Goal: Task Accomplishment & Management: Complete application form

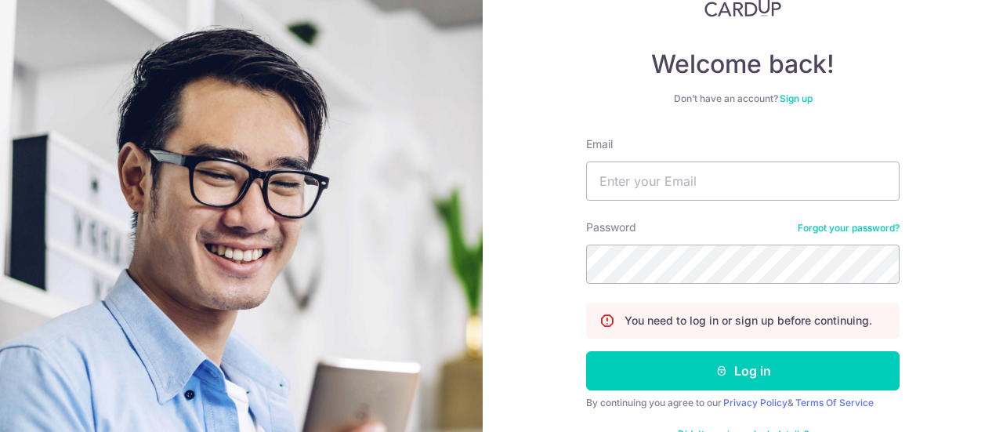
scroll to position [159, 0]
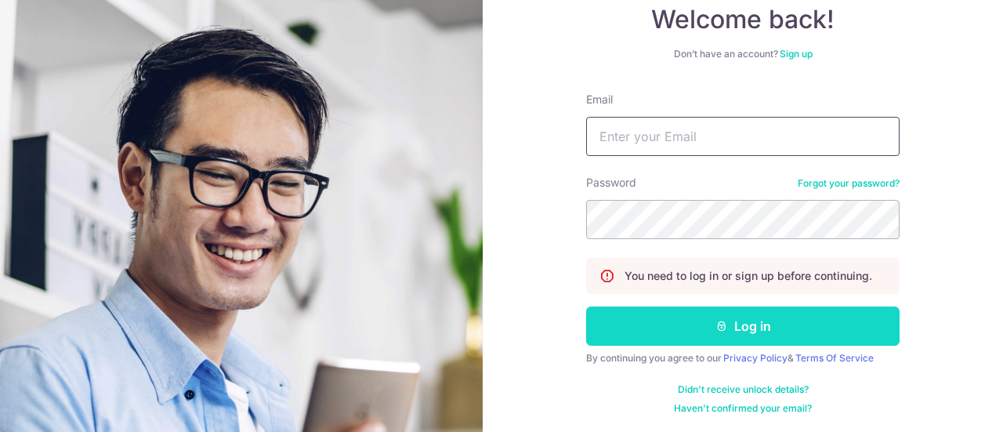
type input "[EMAIL_ADDRESS][DOMAIN_NAME]"
click at [748, 322] on button "Log in" at bounding box center [742, 325] width 313 height 39
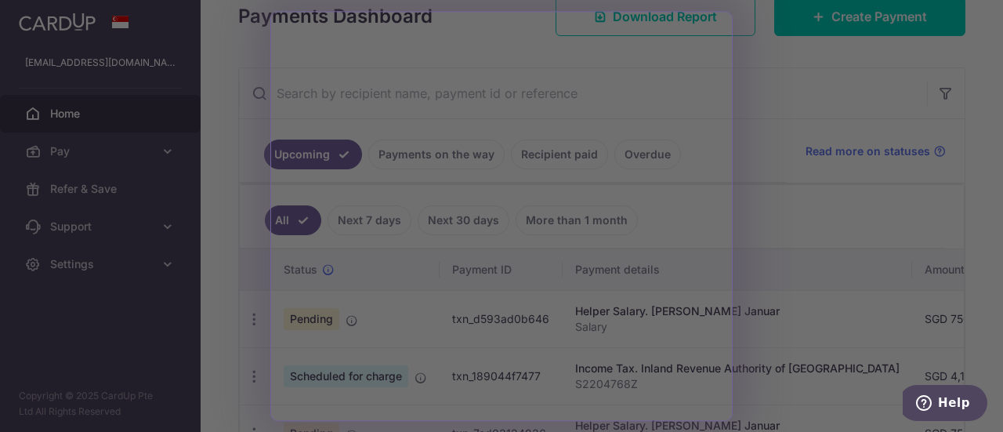
click at [793, 225] on div at bounding box center [506, 218] width 1013 height 437
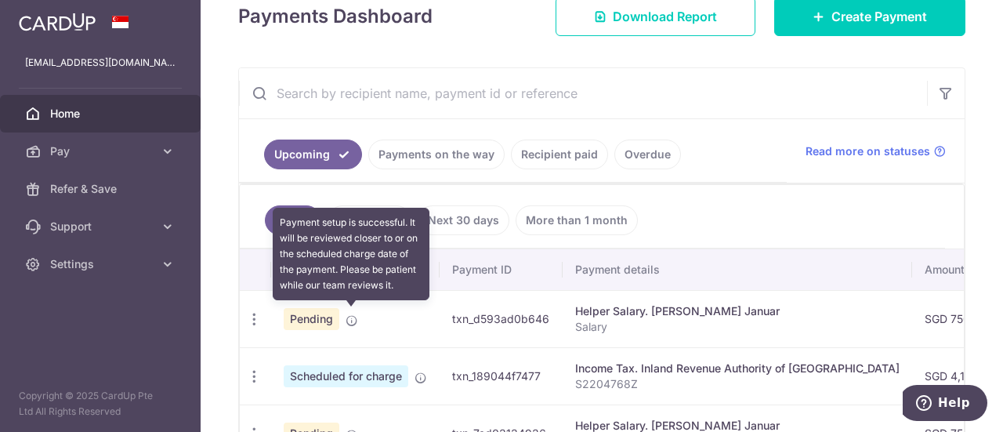
click at [351, 314] on icon at bounding box center [352, 320] width 13 height 13
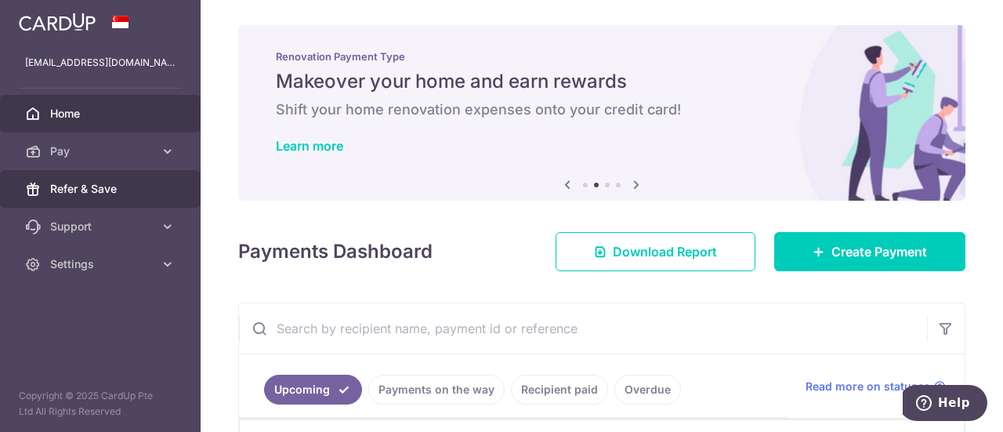
click at [104, 187] on span "Refer & Save" at bounding box center [101, 189] width 103 height 16
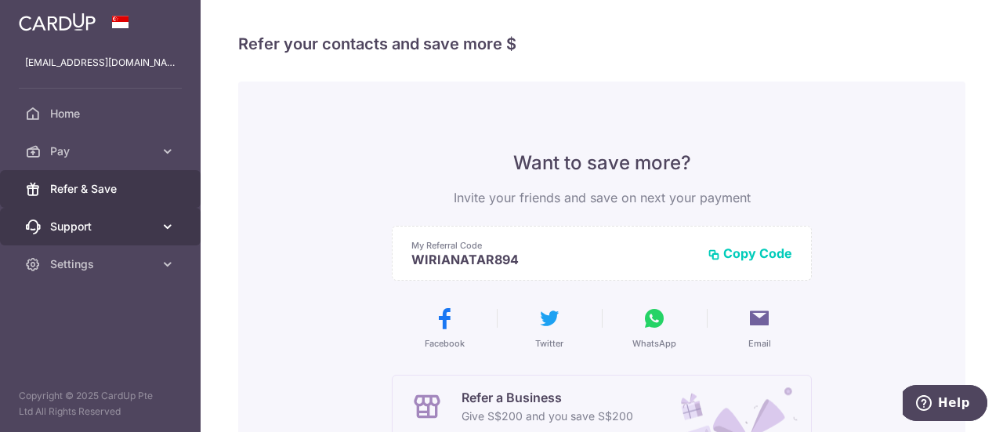
click at [108, 220] on span "Support" at bounding box center [101, 227] width 103 height 16
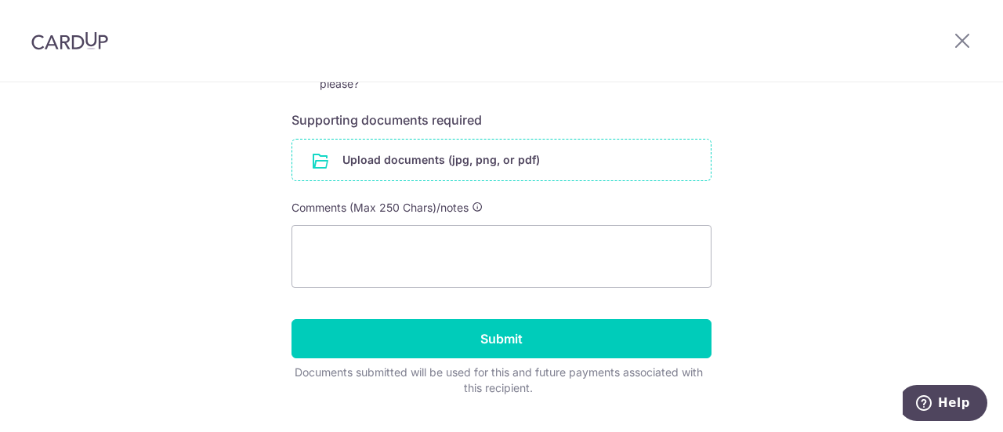
click at [483, 156] on input "file" at bounding box center [501, 160] width 419 height 41
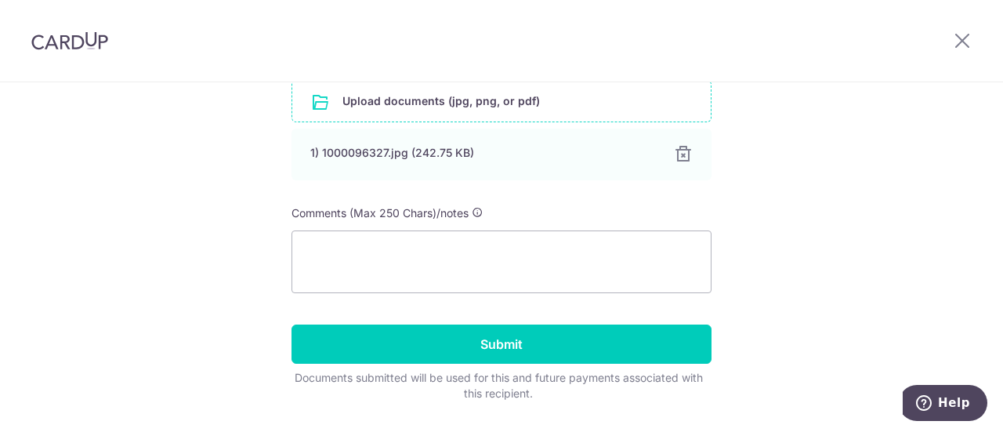
scroll to position [470, 0]
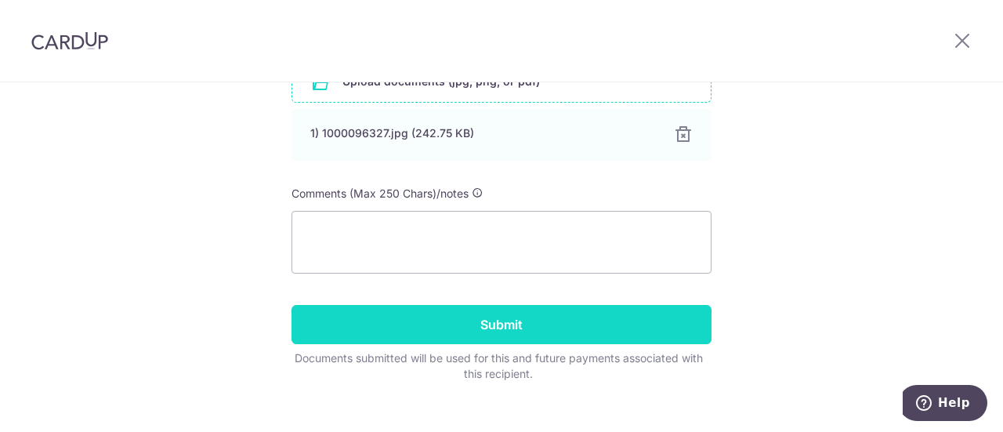
click at [497, 325] on input "Submit" at bounding box center [502, 324] width 420 height 39
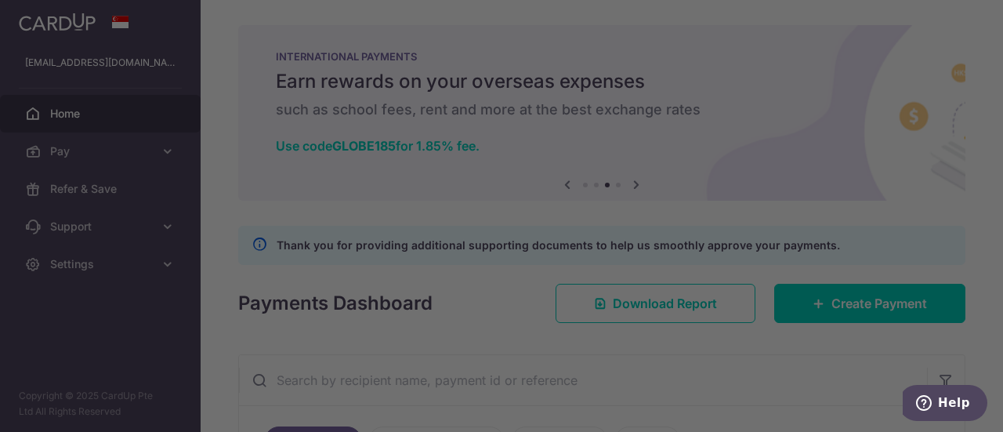
click at [785, 149] on div at bounding box center [506, 218] width 1013 height 437
click at [219, 199] on div at bounding box center [506, 218] width 1013 height 437
